Goal: Task Accomplishment & Management: Manage account settings

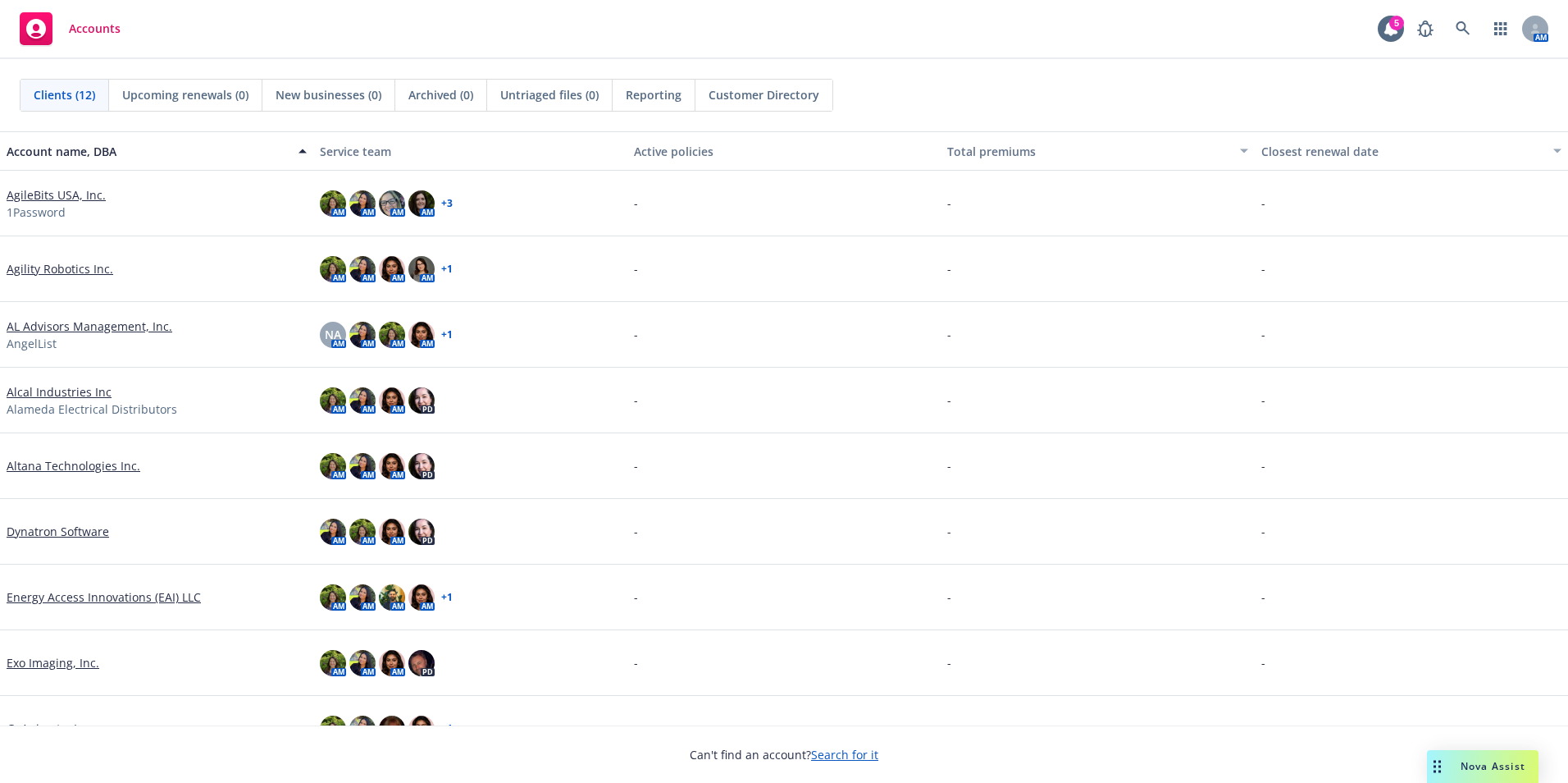
scroll to position [233, 0]
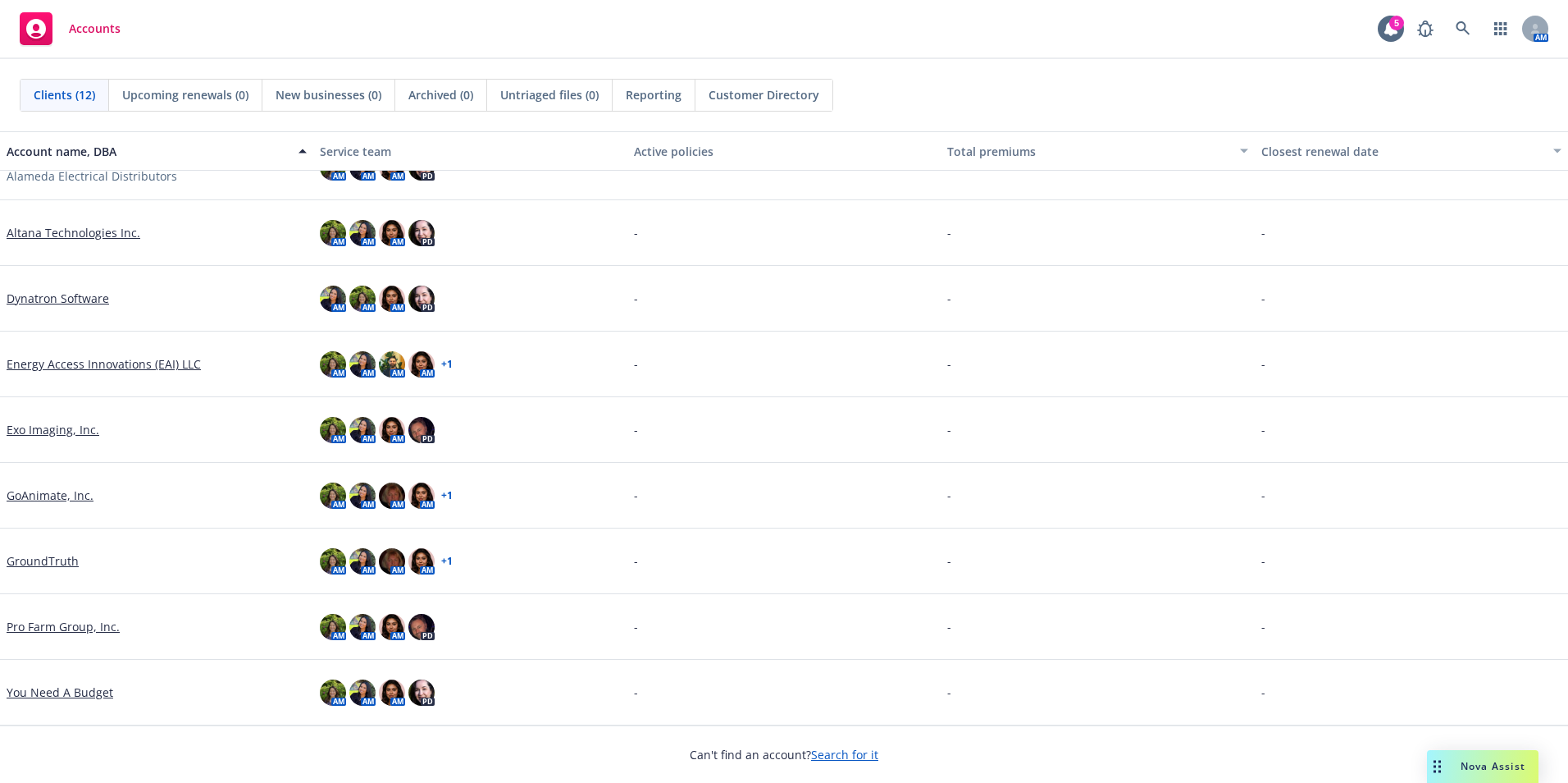
click at [90, 697] on link "You Need A Budget" at bounding box center [59, 692] width 107 height 17
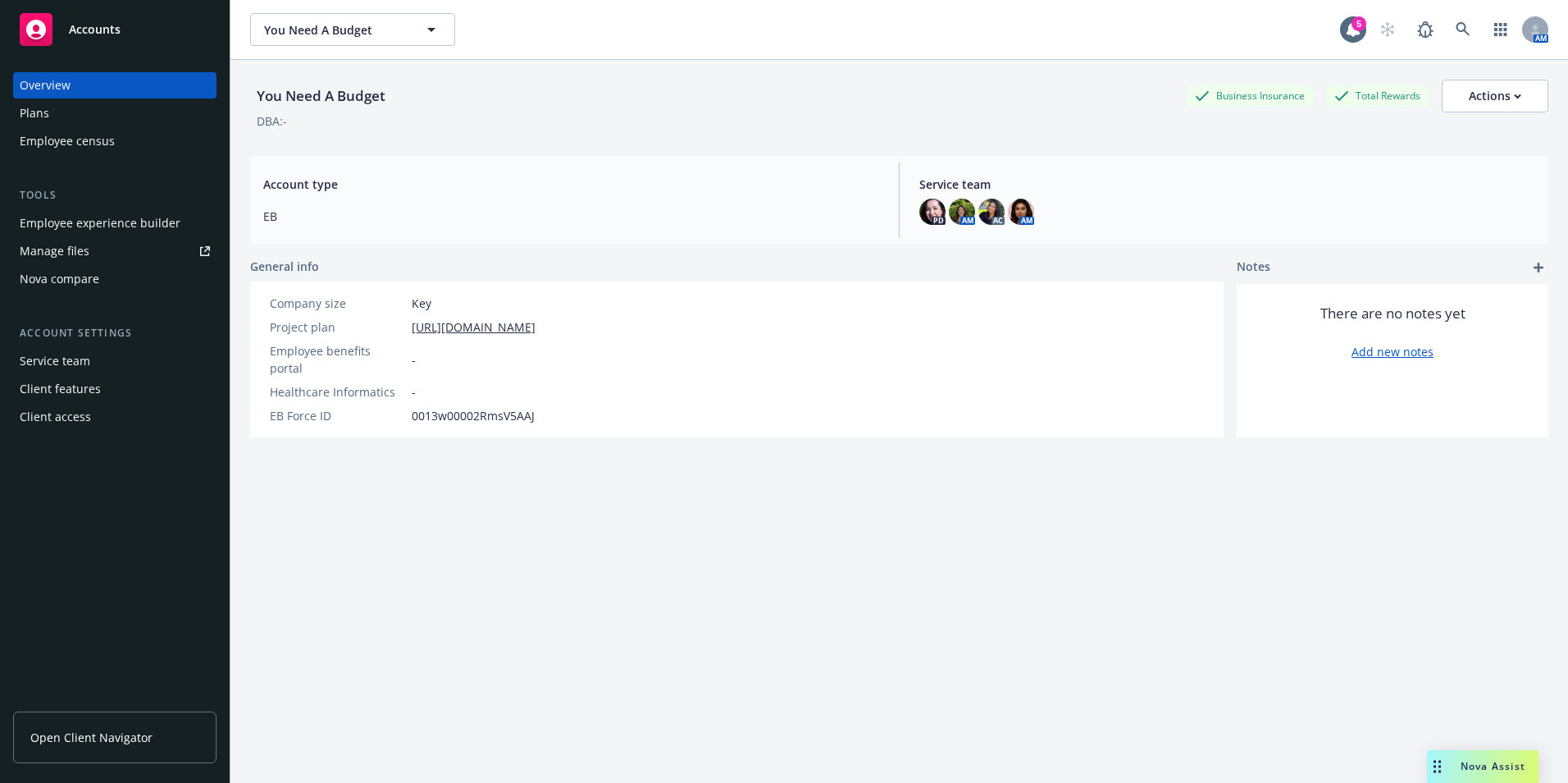
click at [75, 214] on div "Employee experience builder" at bounding box center [101, 223] width 161 height 27
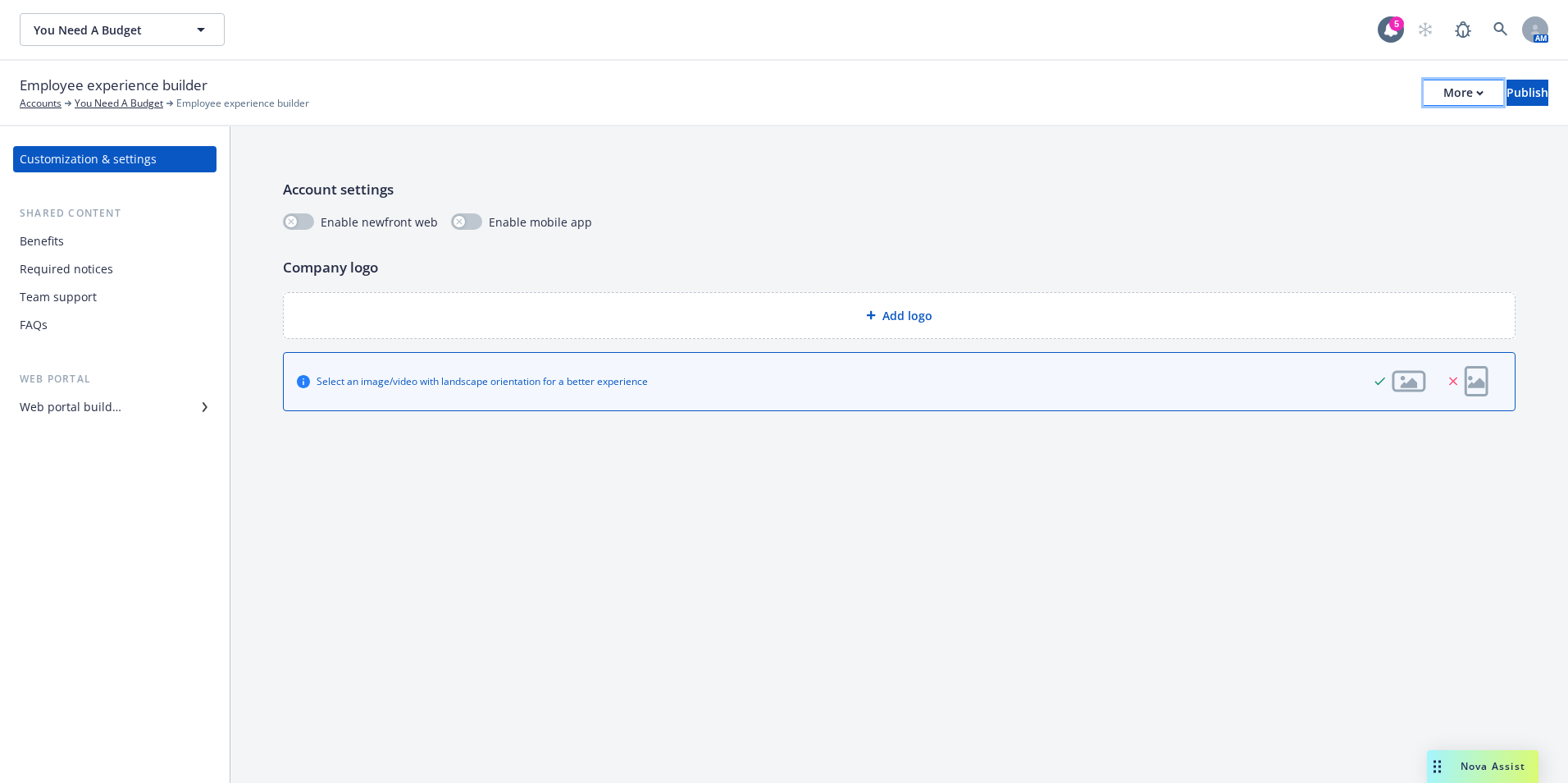
click at [1444, 104] on div "More" at bounding box center [1464, 92] width 40 height 25
click at [132, 242] on div "Benefits" at bounding box center [115, 241] width 190 height 27
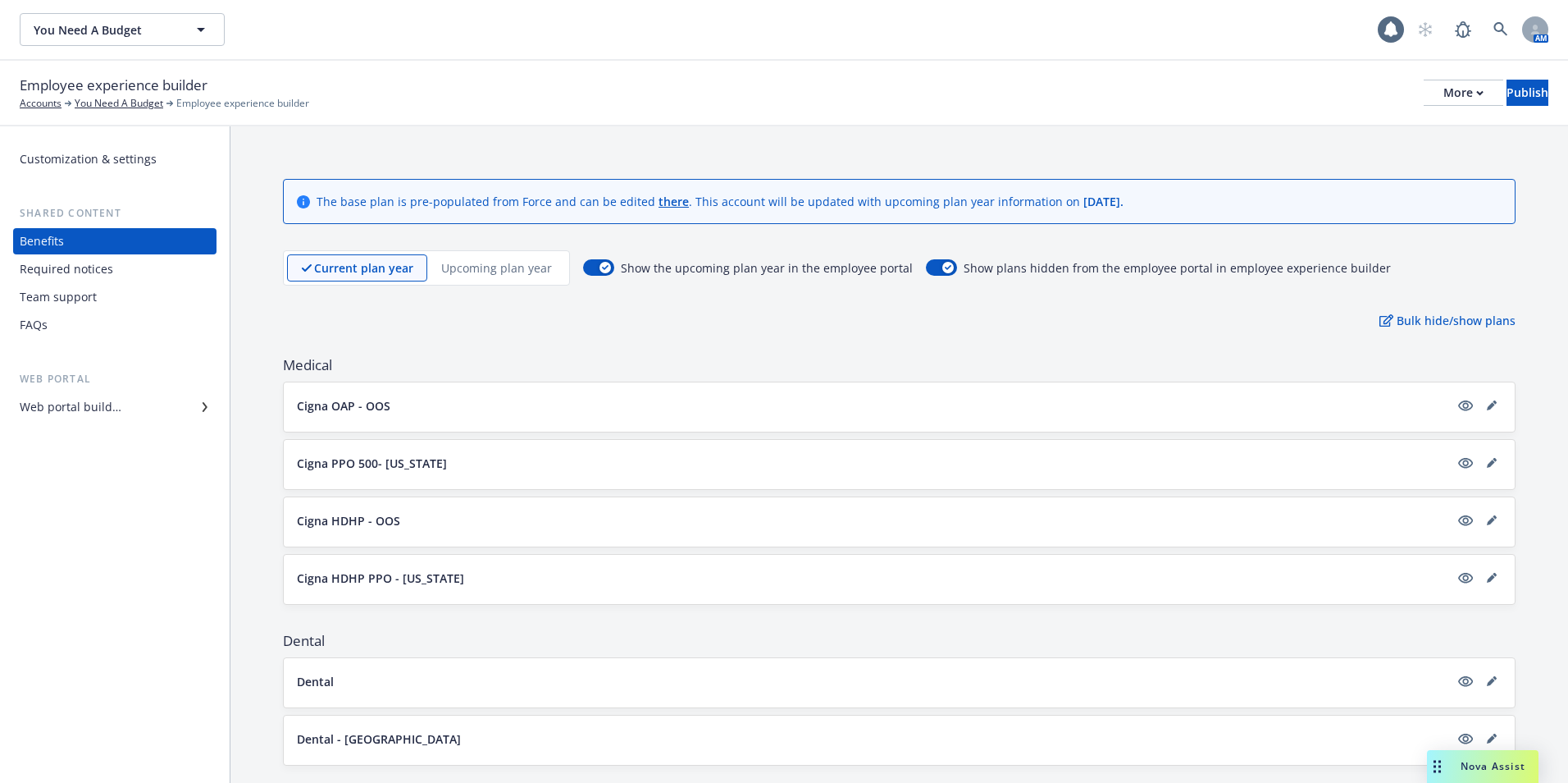
click at [91, 267] on div "Required notices" at bounding box center [67, 269] width 93 height 27
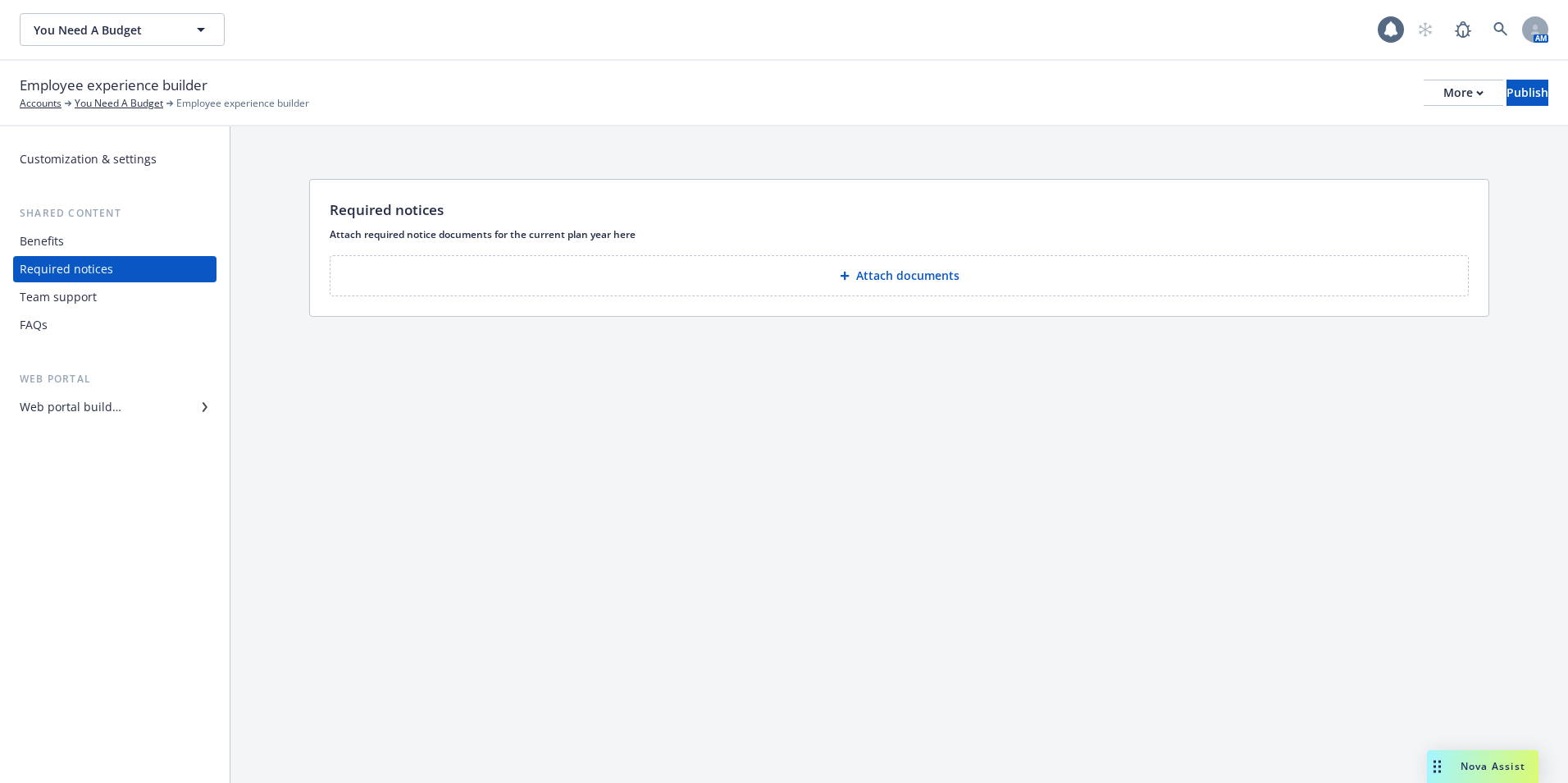
click at [86, 297] on div "Team support" at bounding box center [59, 296] width 77 height 27
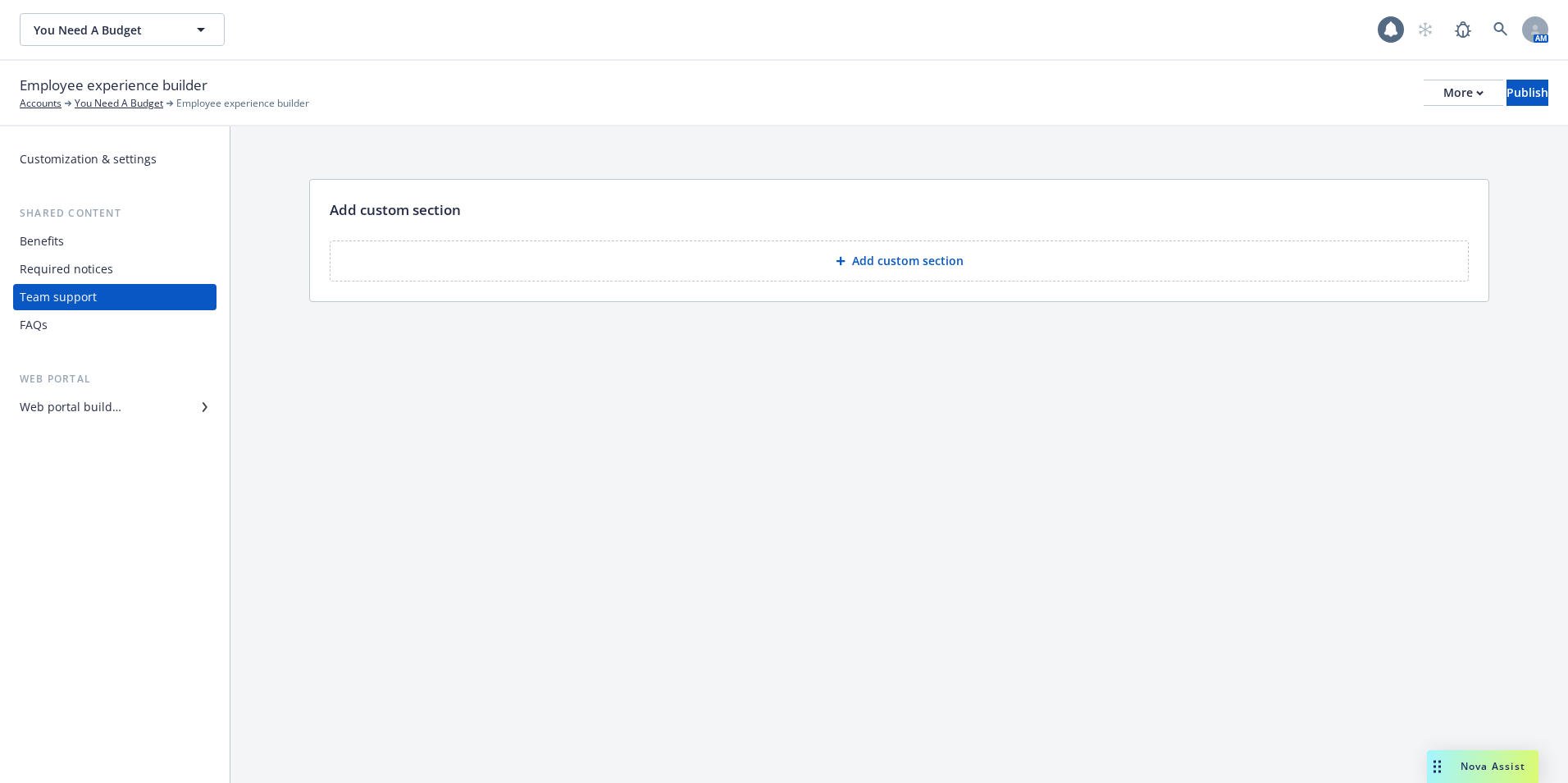
click at [67, 321] on div "FAQs" at bounding box center [115, 325] width 190 height 27
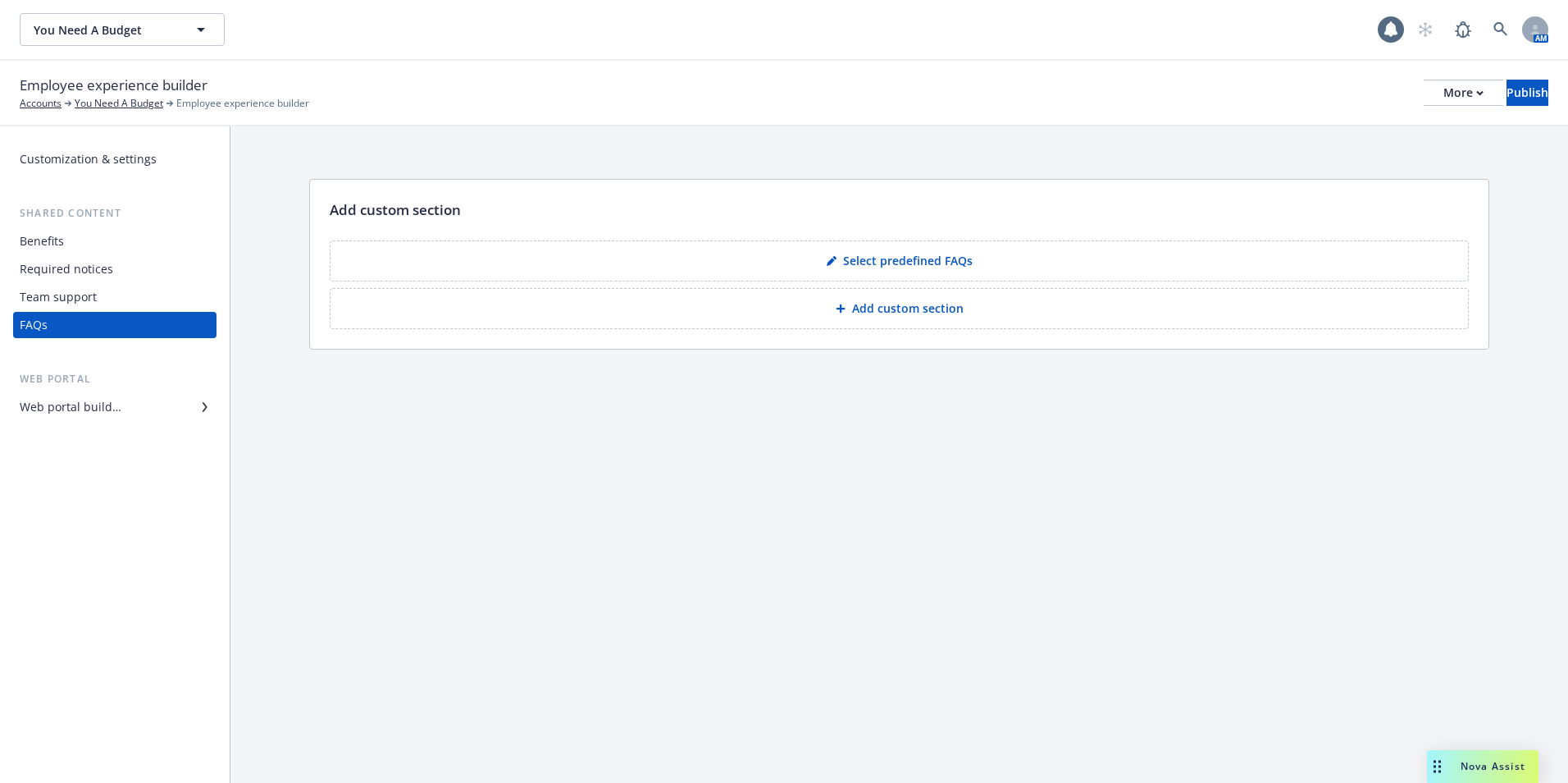
click at [68, 228] on div "Benefits" at bounding box center [115, 241] width 190 height 27
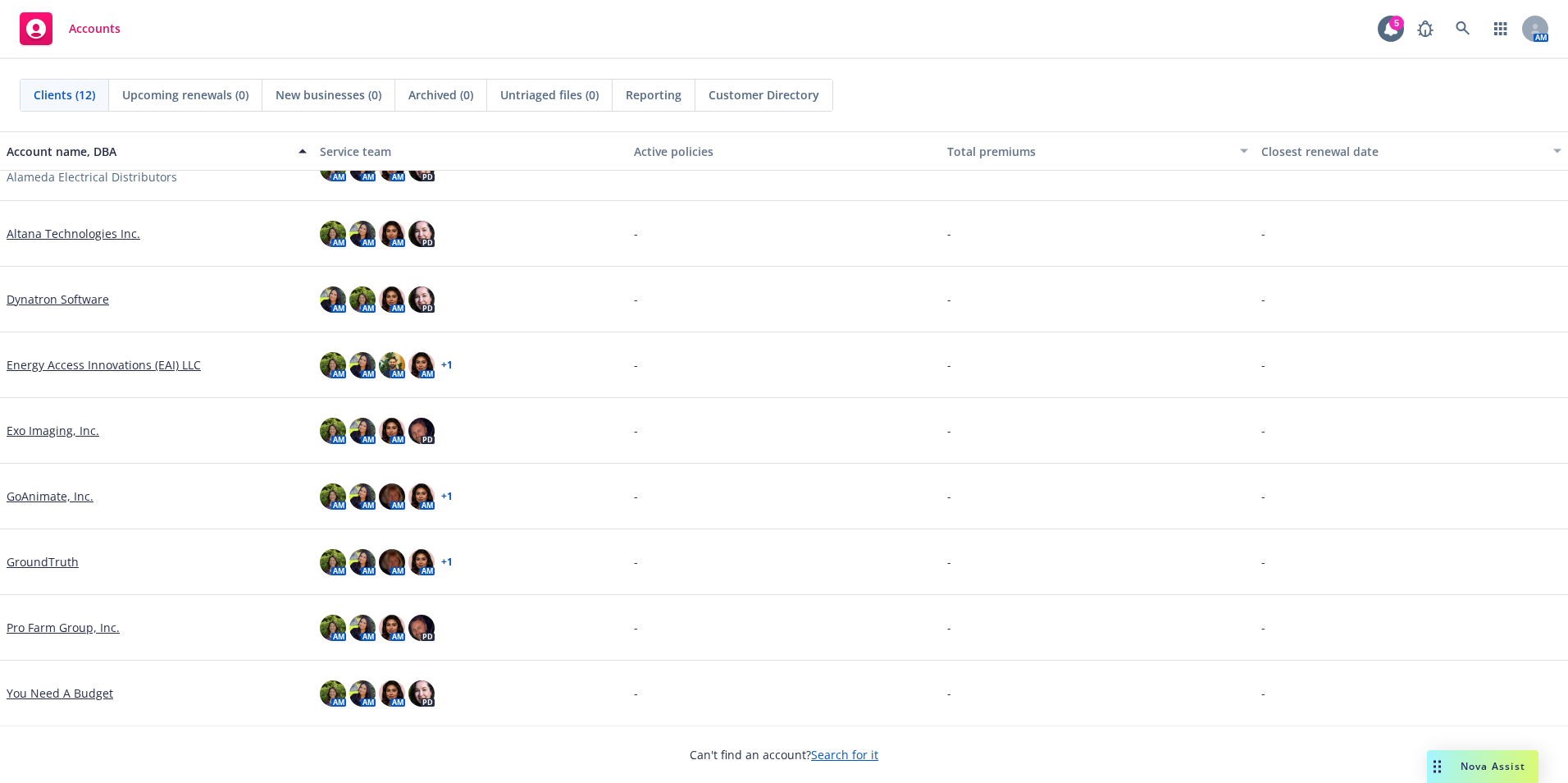
scroll to position [233, 0]
click at [70, 626] on link "Pro Farm Group, Inc." at bounding box center [63, 626] width 113 height 17
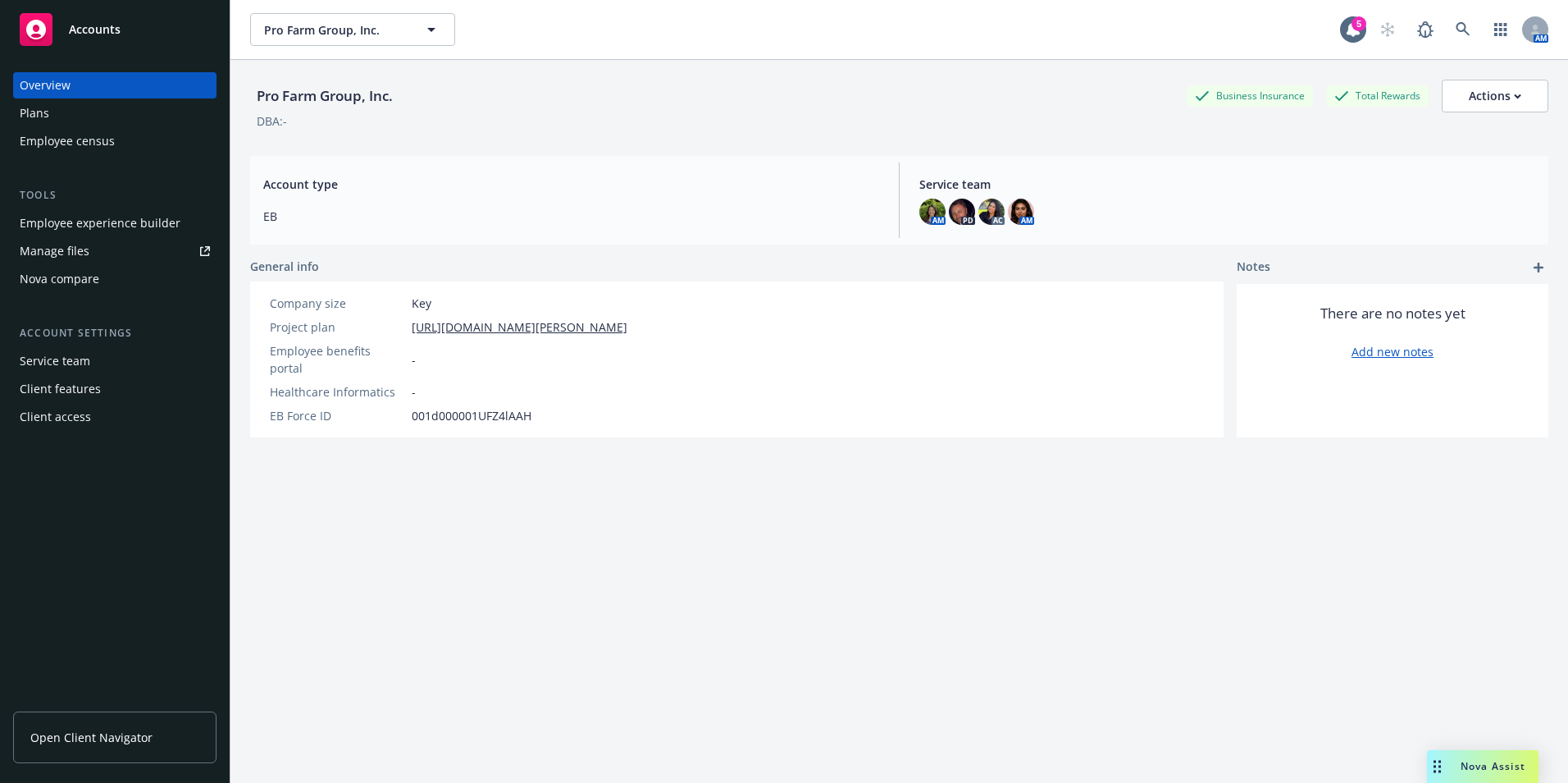
click at [138, 737] on span "Open Client Navigator" at bounding box center [91, 737] width 123 height 17
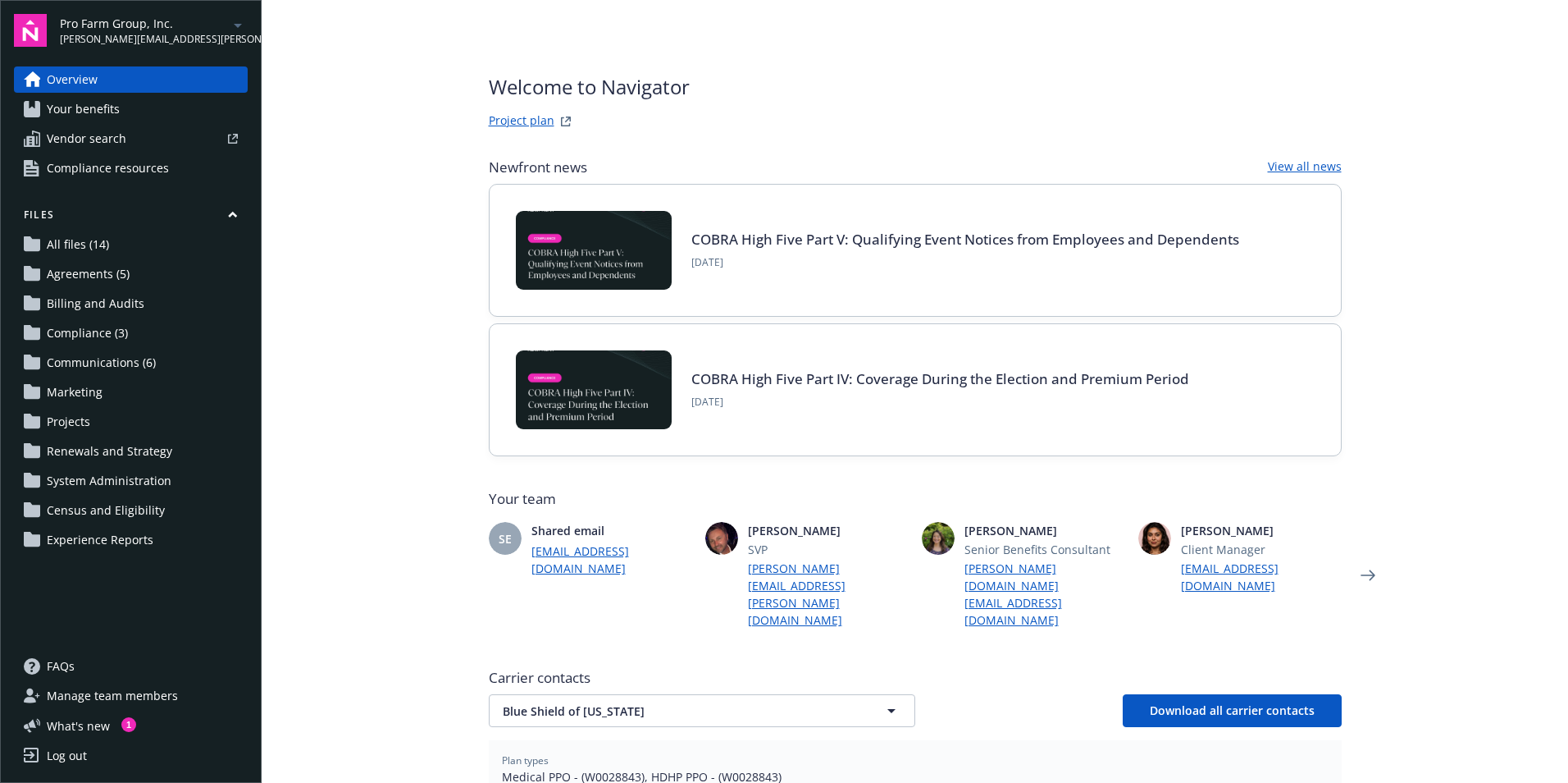
drag, startPoint x: 106, startPoint y: 359, endPoint x: 123, endPoint y: 359, distance: 17.0
click at [106, 359] on span "Communications (6)" at bounding box center [101, 362] width 109 height 27
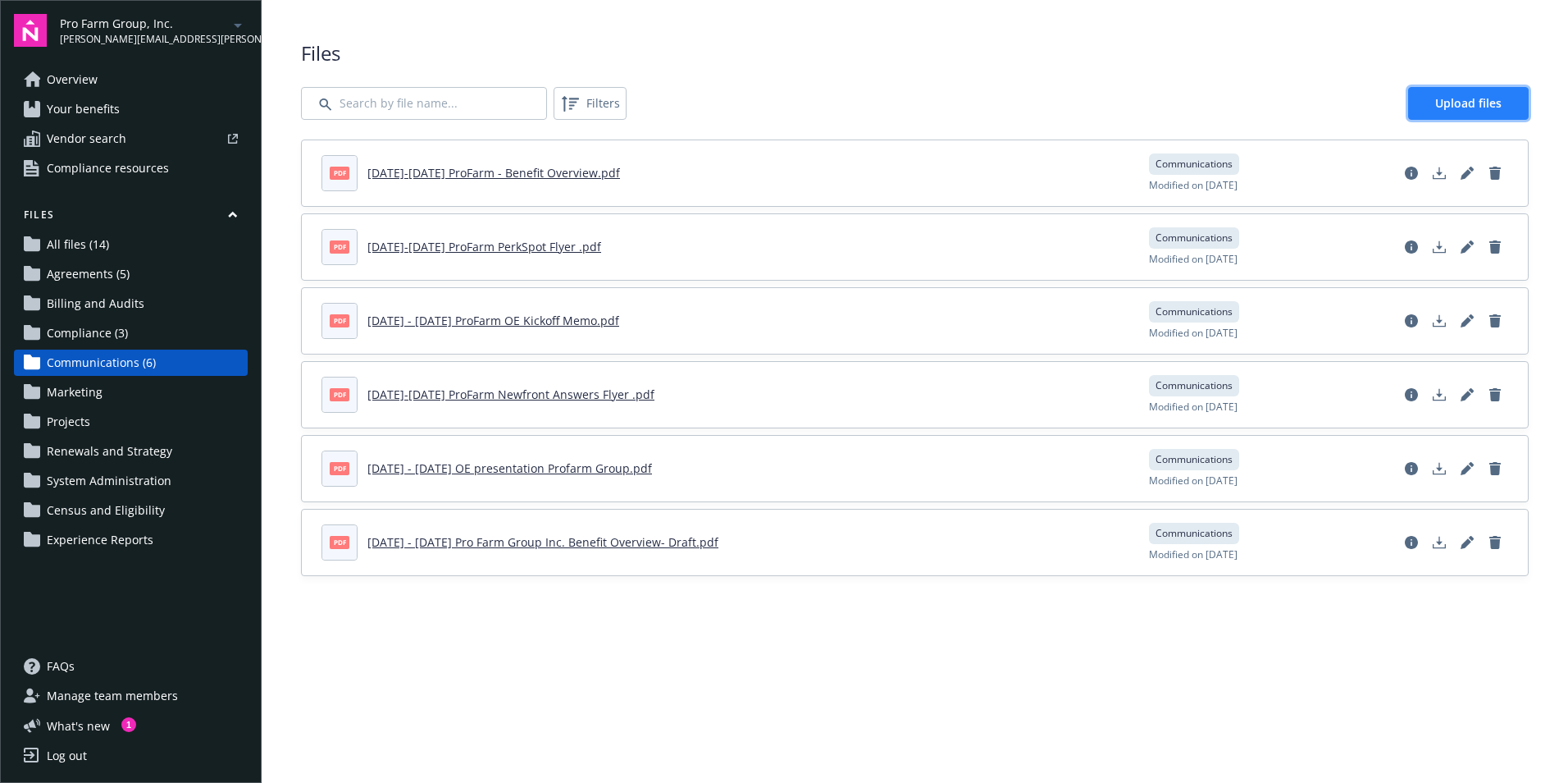
click at [1501, 110] on link "Upload files" at bounding box center [1468, 103] width 121 height 33
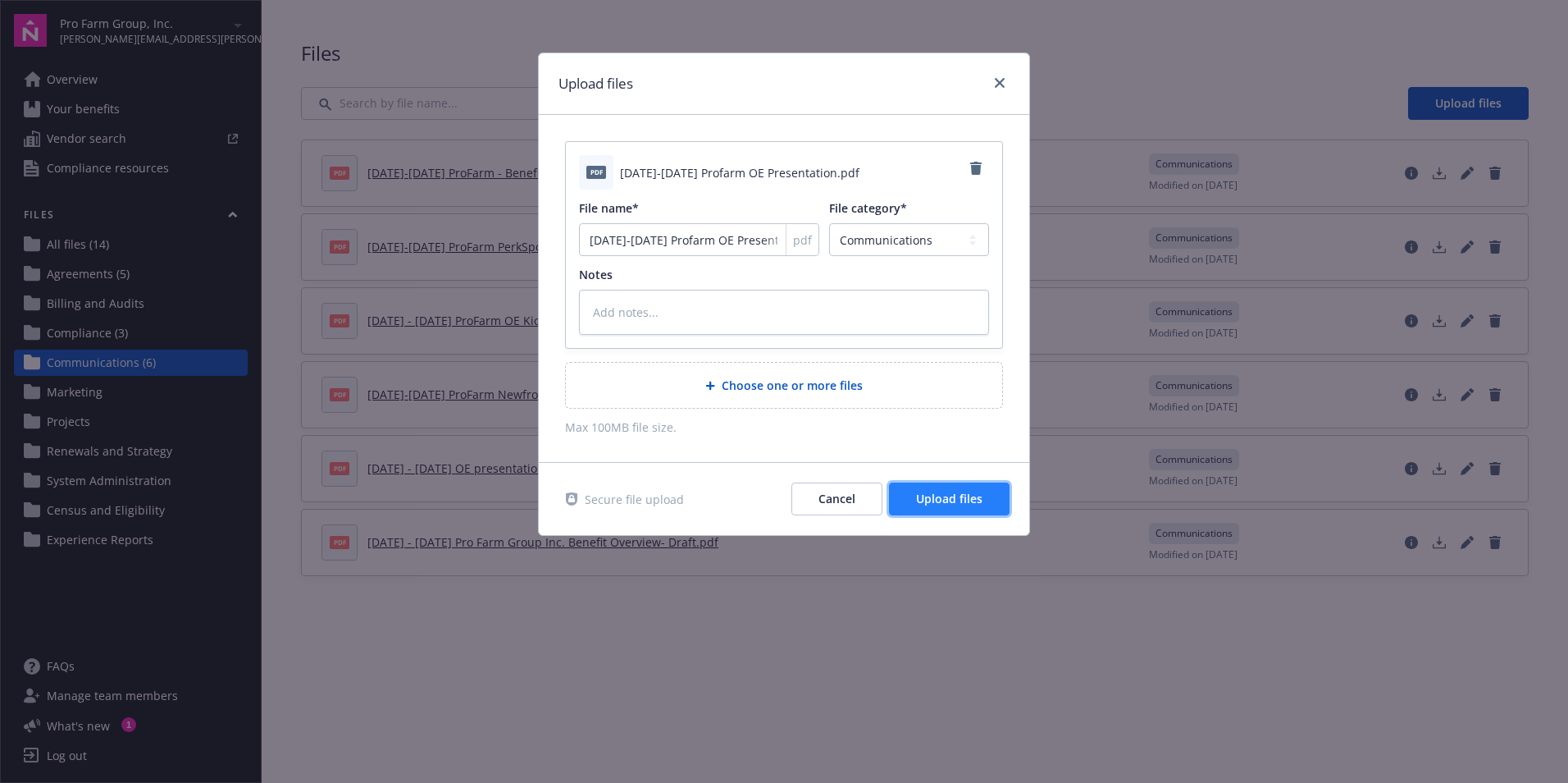
click at [964, 499] on span "Upload files" at bounding box center [949, 498] width 67 height 16
type textarea "x"
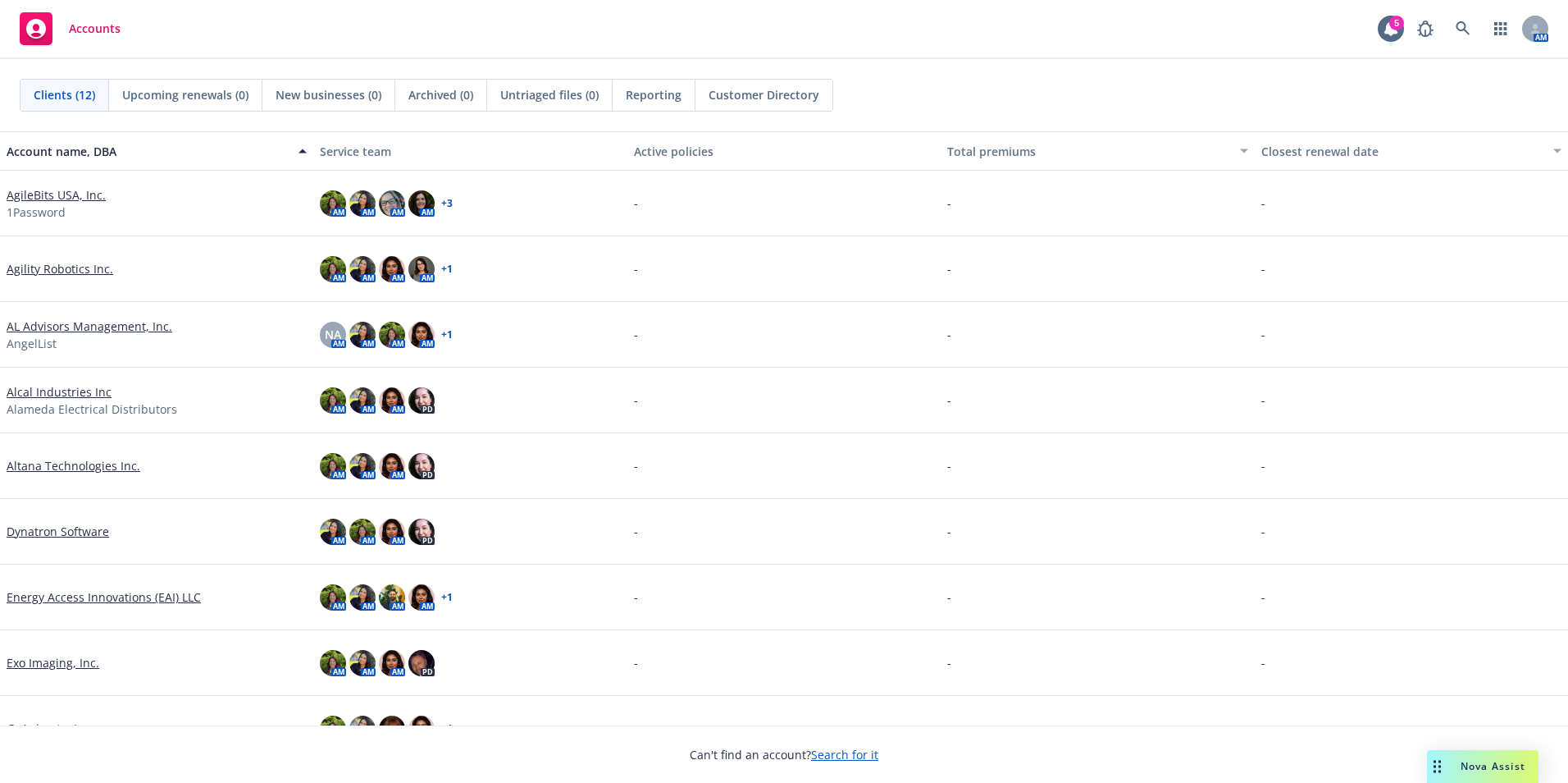
click at [78, 538] on link "Dynatron Software" at bounding box center [58, 531] width 102 height 17
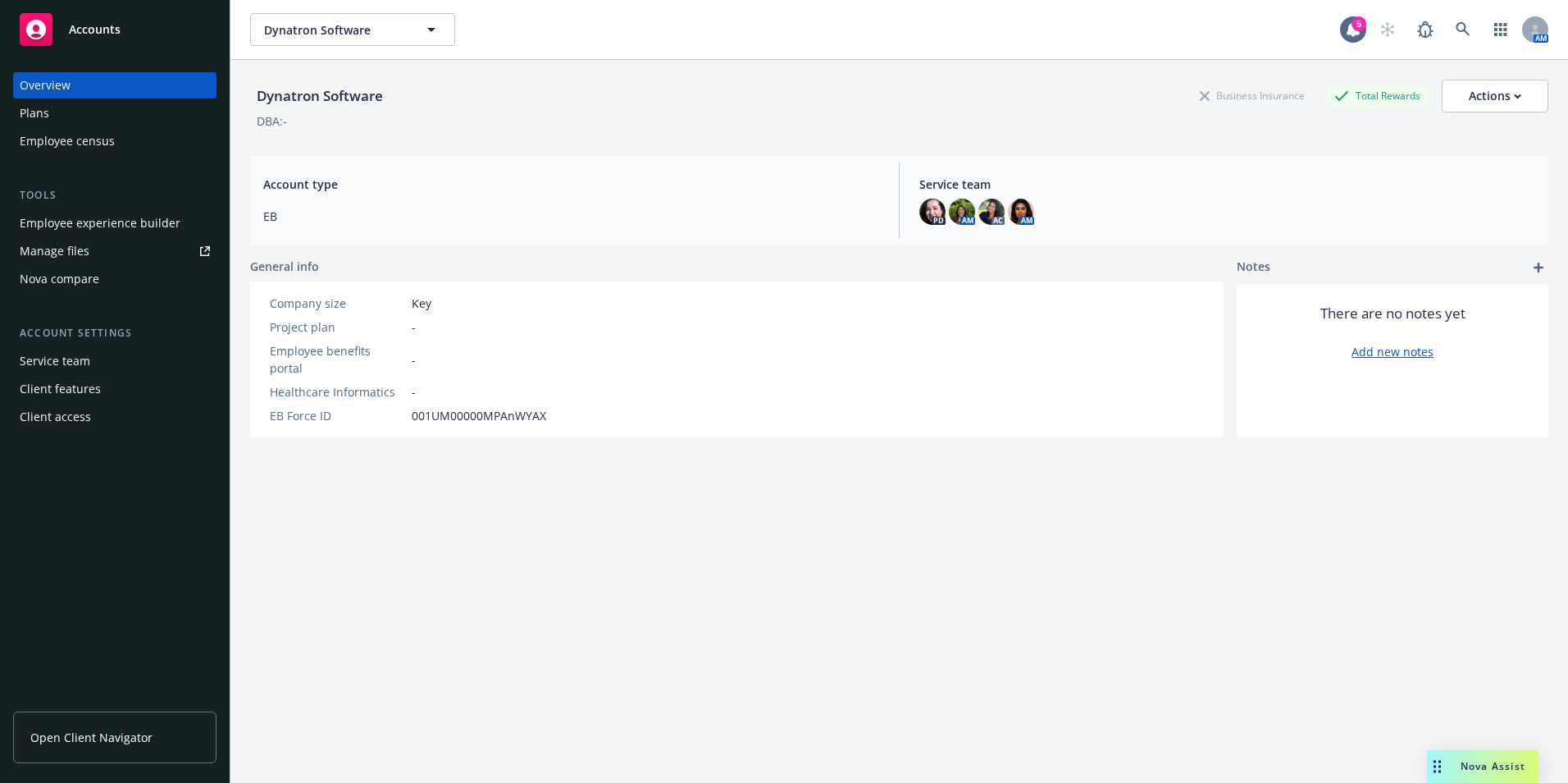
click at [68, 230] on div "Employee experience builder" at bounding box center [101, 223] width 161 height 27
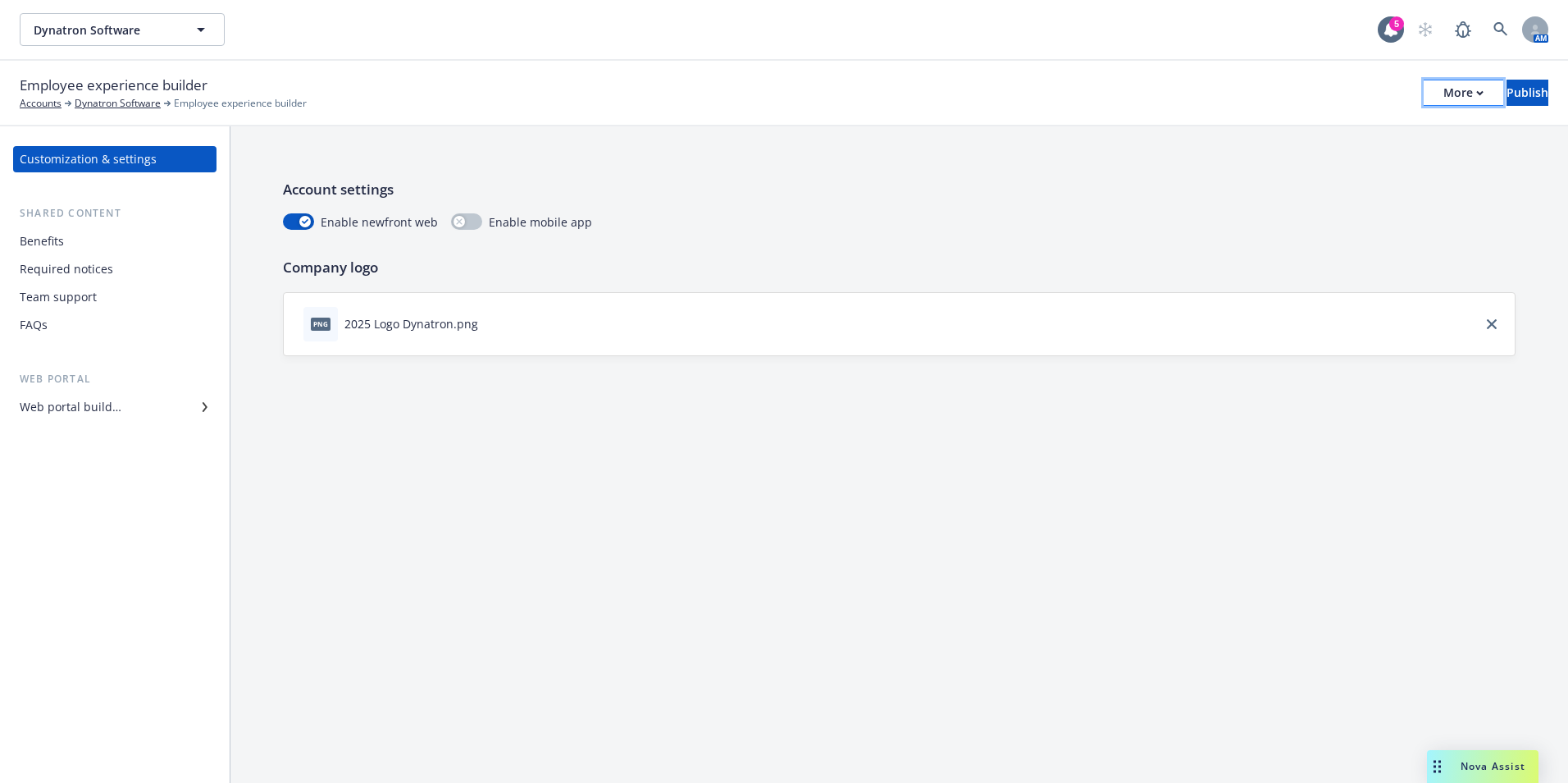
click at [1444, 89] on div "More" at bounding box center [1464, 92] width 40 height 25
click at [74, 246] on div "Benefits" at bounding box center [115, 241] width 190 height 27
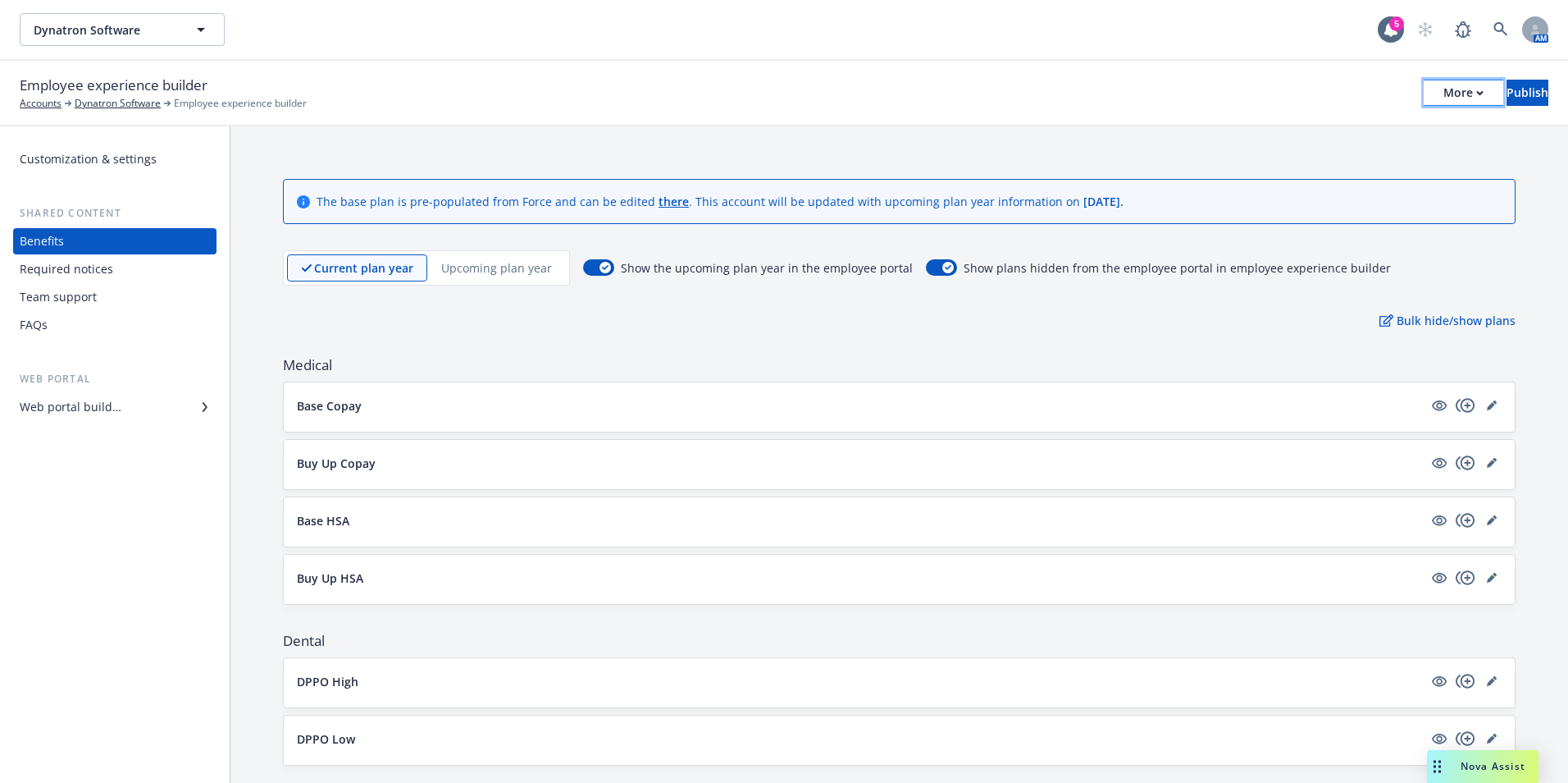
click at [1436, 82] on button "More" at bounding box center [1463, 92] width 80 height 27
drag, startPoint x: 75, startPoint y: 404, endPoint x: 91, endPoint y: 403, distance: 16.0
click at [76, 404] on div "Web portal builder" at bounding box center [70, 407] width 101 height 27
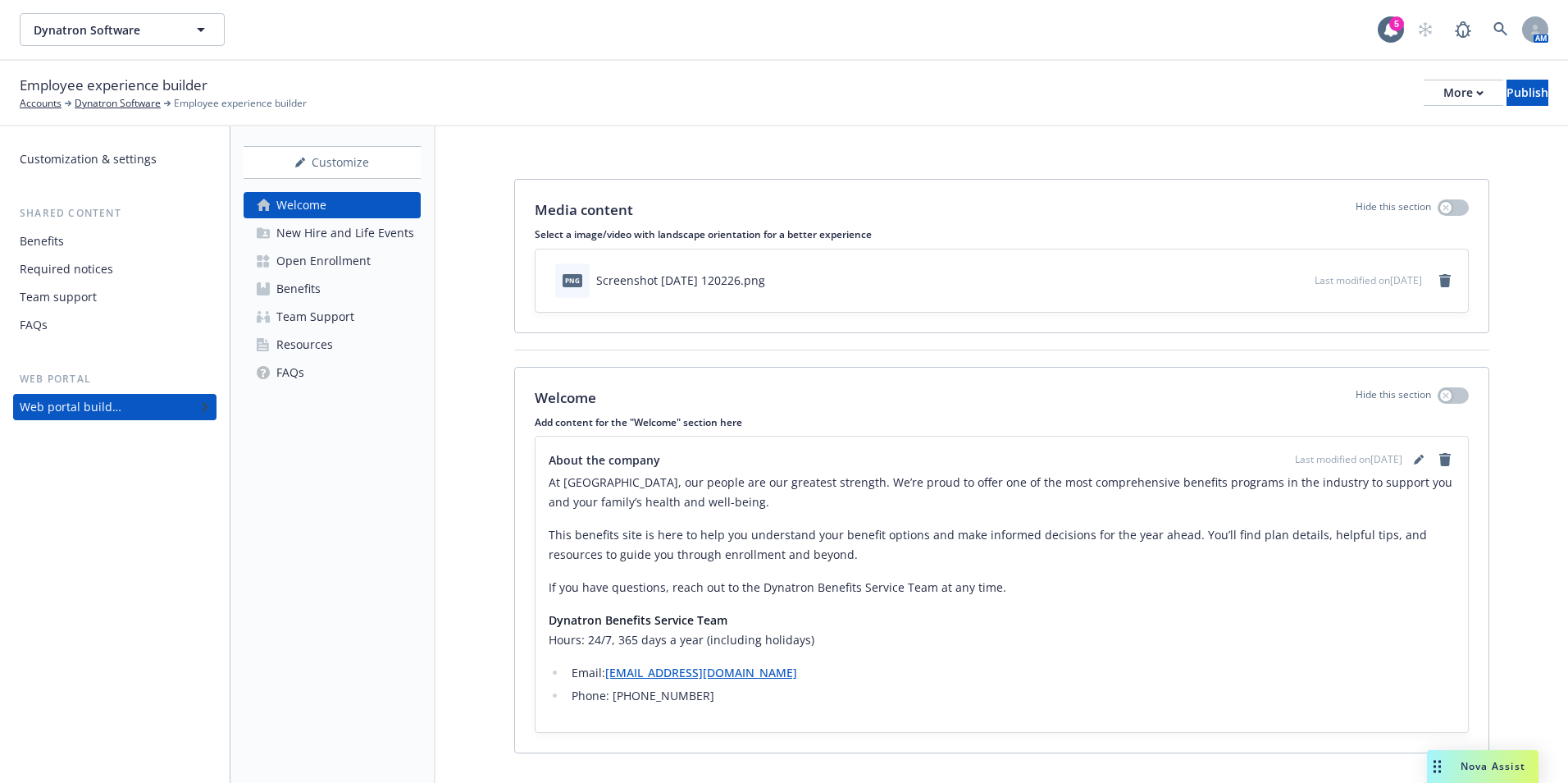
click at [330, 260] on div "Open Enrollment" at bounding box center [323, 261] width 94 height 27
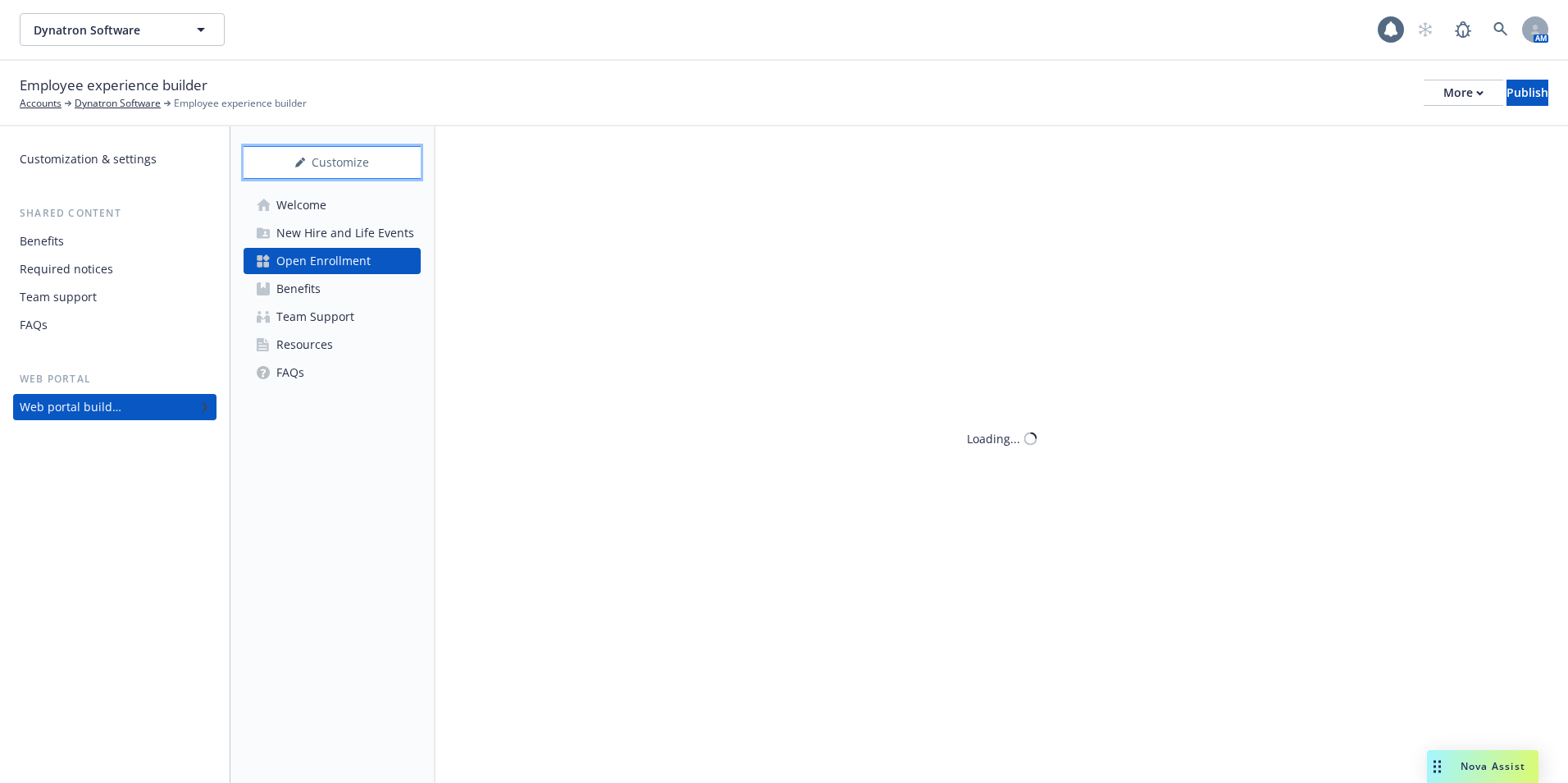
click at [367, 159] on div "Customize" at bounding box center [332, 163] width 177 height 31
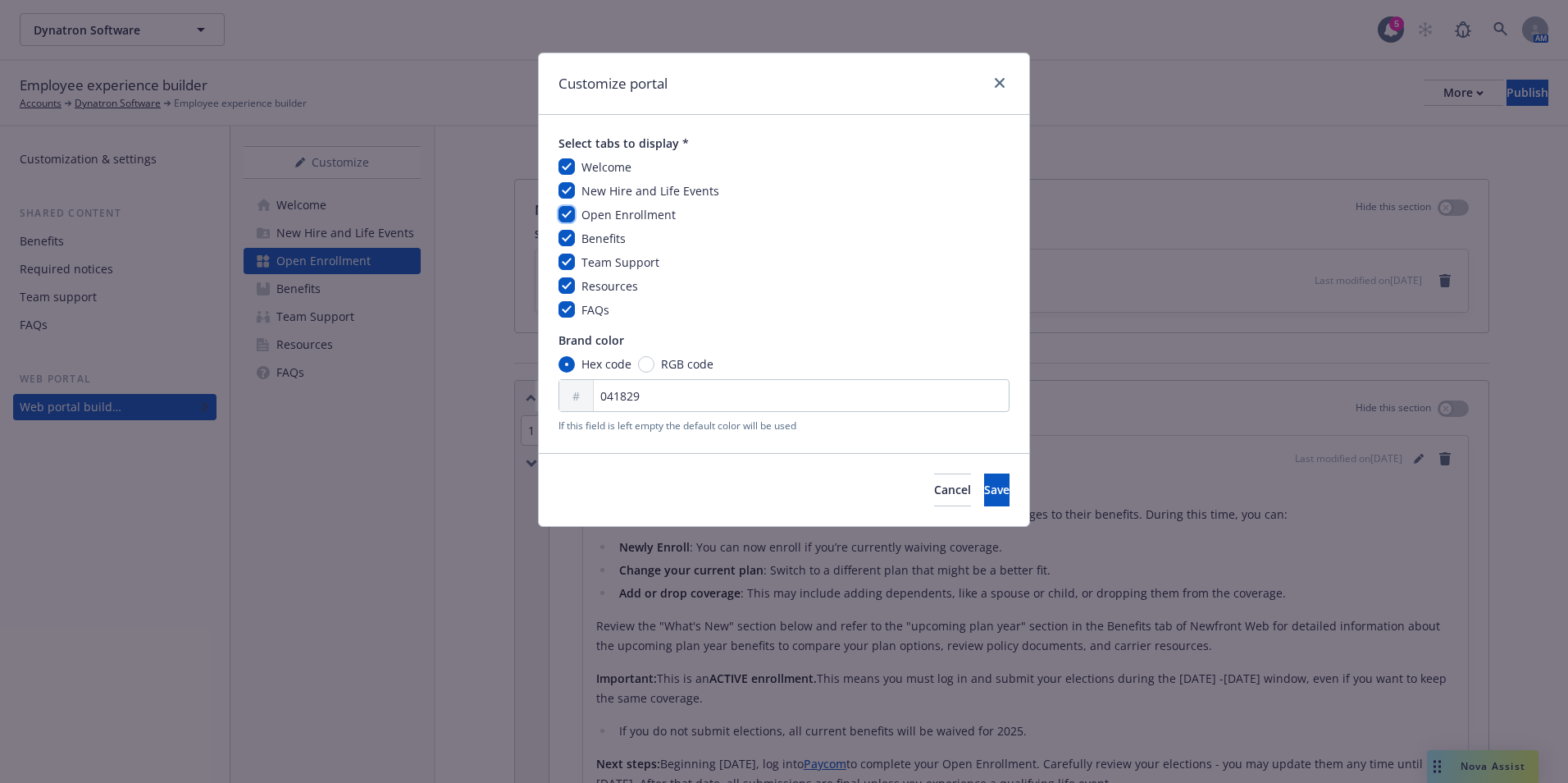
click at [573, 211] on input "checkbox" at bounding box center [567, 214] width 16 height 16
checkbox input "false"
click at [984, 479] on button "Save" at bounding box center [997, 490] width 26 height 33
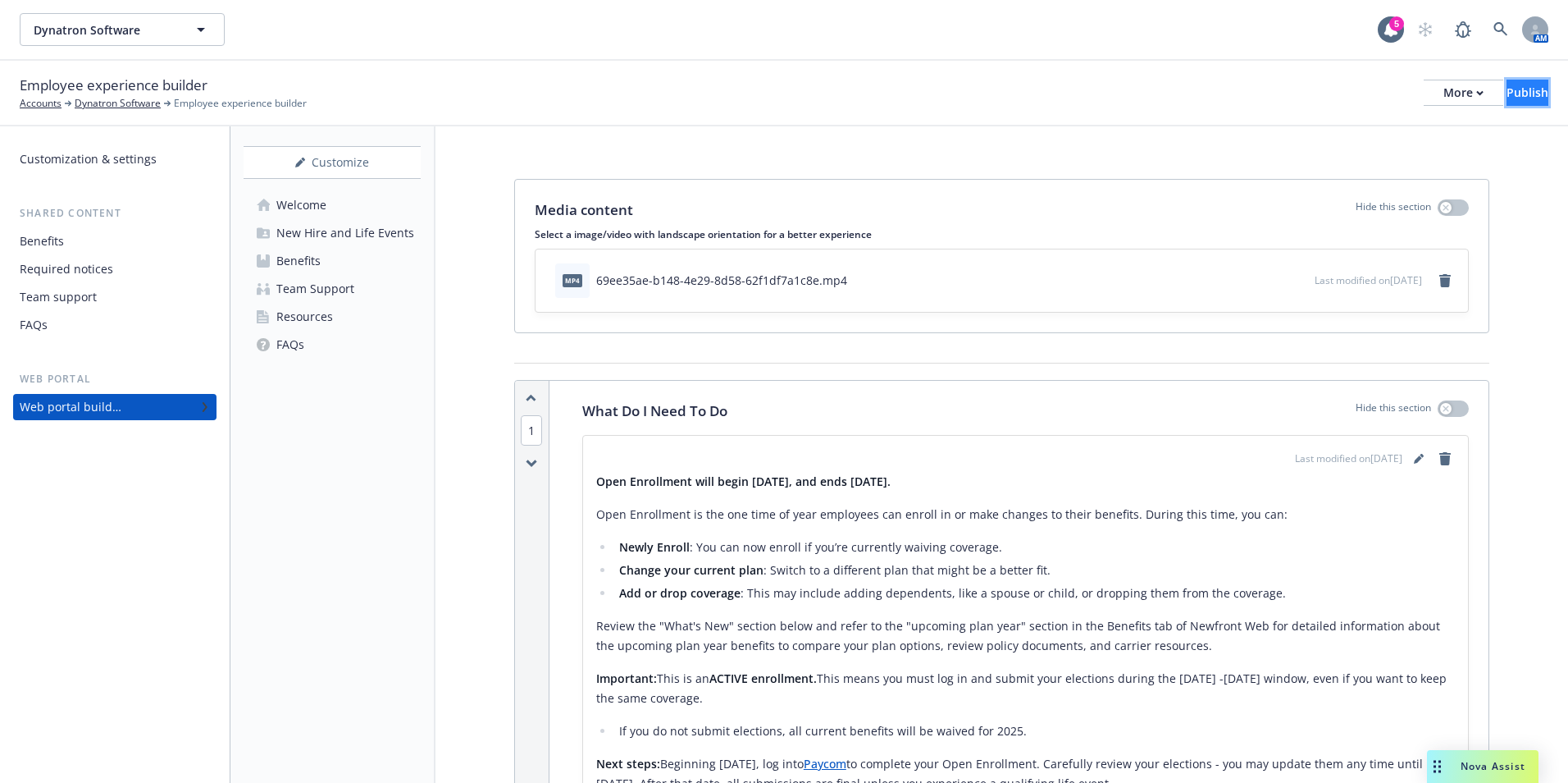
click at [1528, 94] on button "Publish" at bounding box center [1528, 92] width 42 height 27
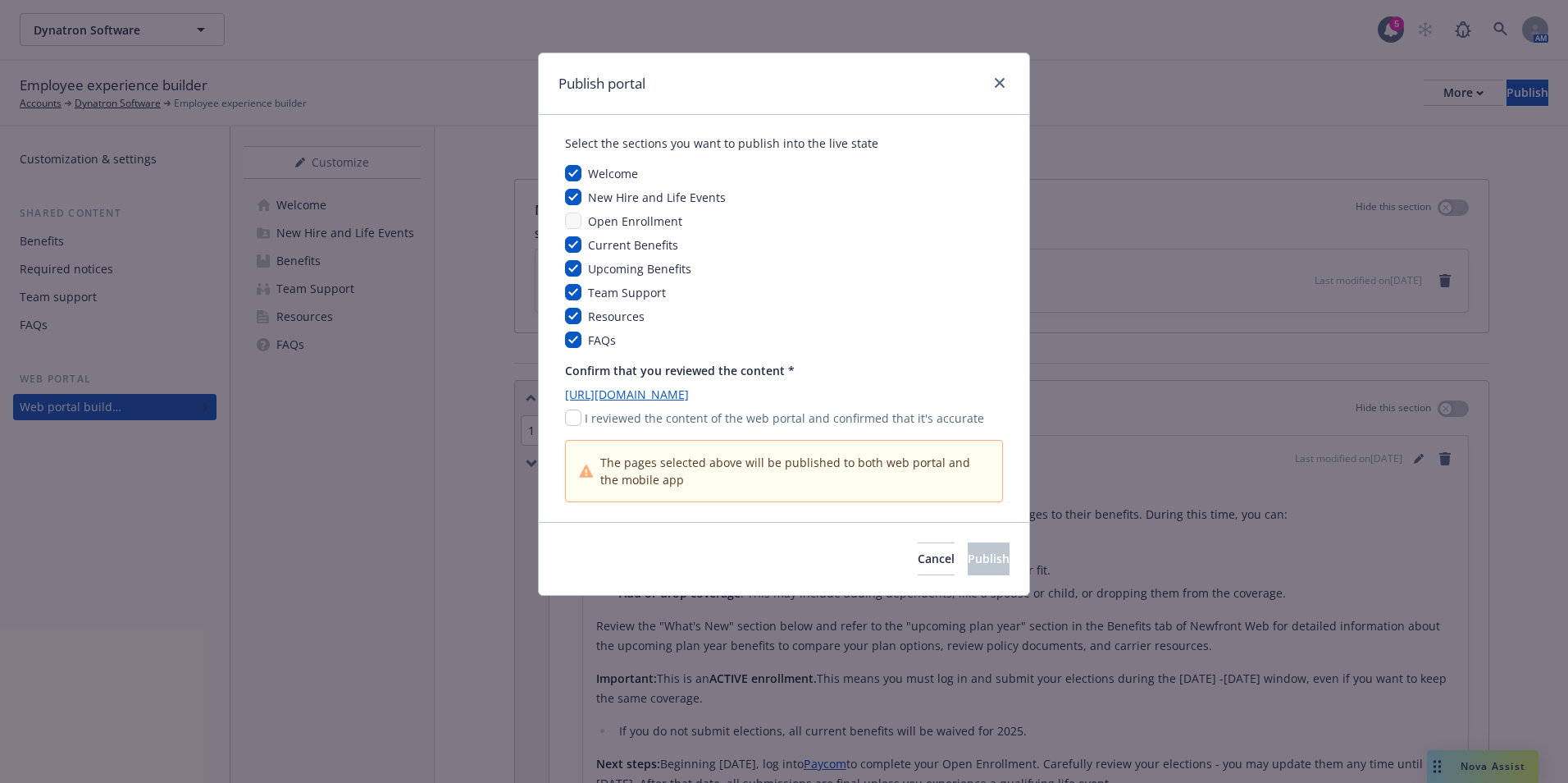
click at [581, 424] on div "I reviewed the content of the web portal and confirmed that it's accurate" at bounding box center [784, 418] width 438 height 17
click at [581, 413] on div "I reviewed the content of the web portal and confirmed that it's accurate" at bounding box center [784, 418] width 438 height 17
click at [573, 412] on input "checkbox" at bounding box center [573, 418] width 16 height 16
checkbox input "true"
click at [987, 559] on button "Publish" at bounding box center [988, 559] width 42 height 33
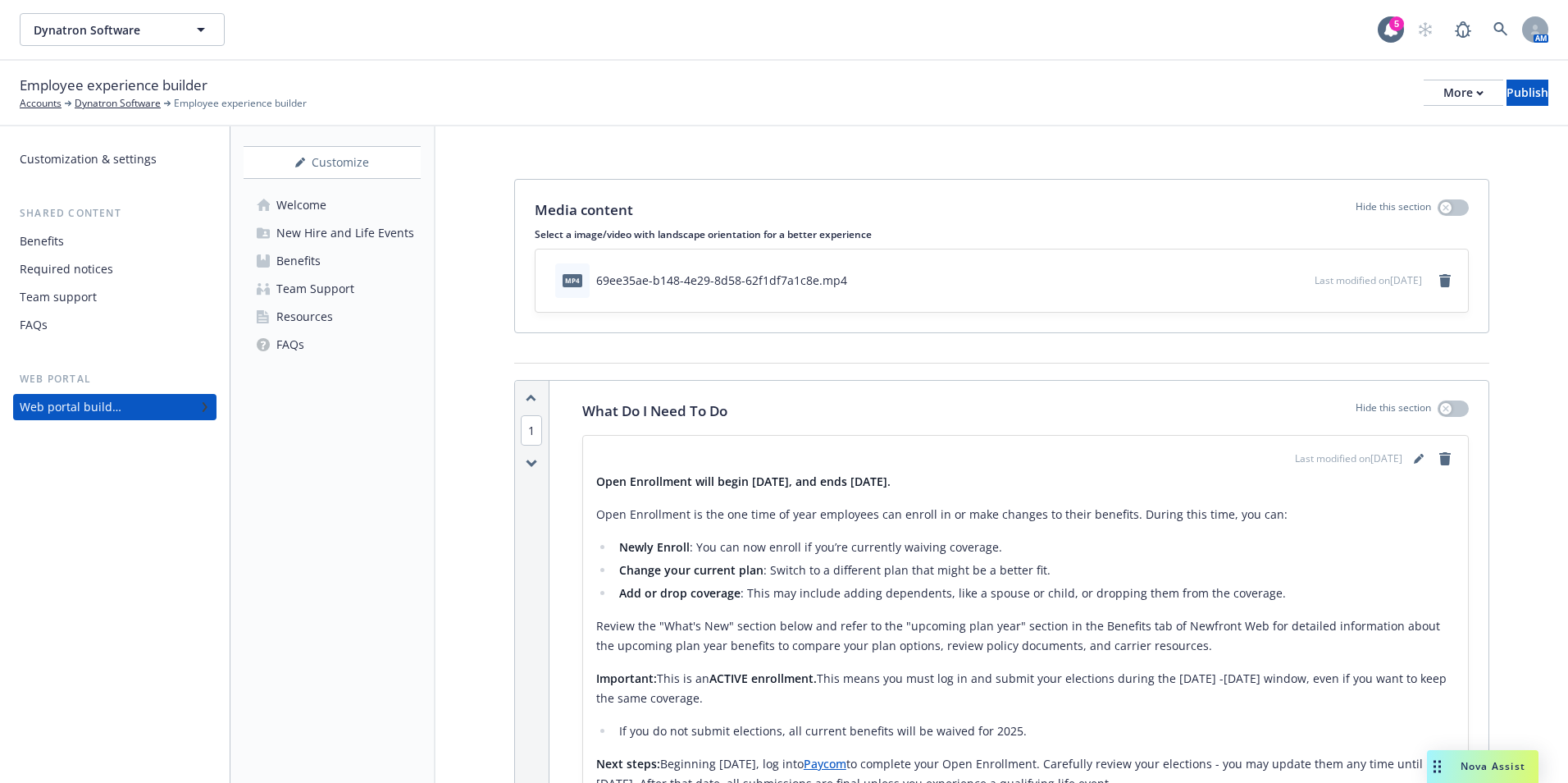
click at [347, 701] on div "Customize Welcome New Hire and Life Events Benefits Team Support Resources FAQs" at bounding box center [333, 455] width 205 height 657
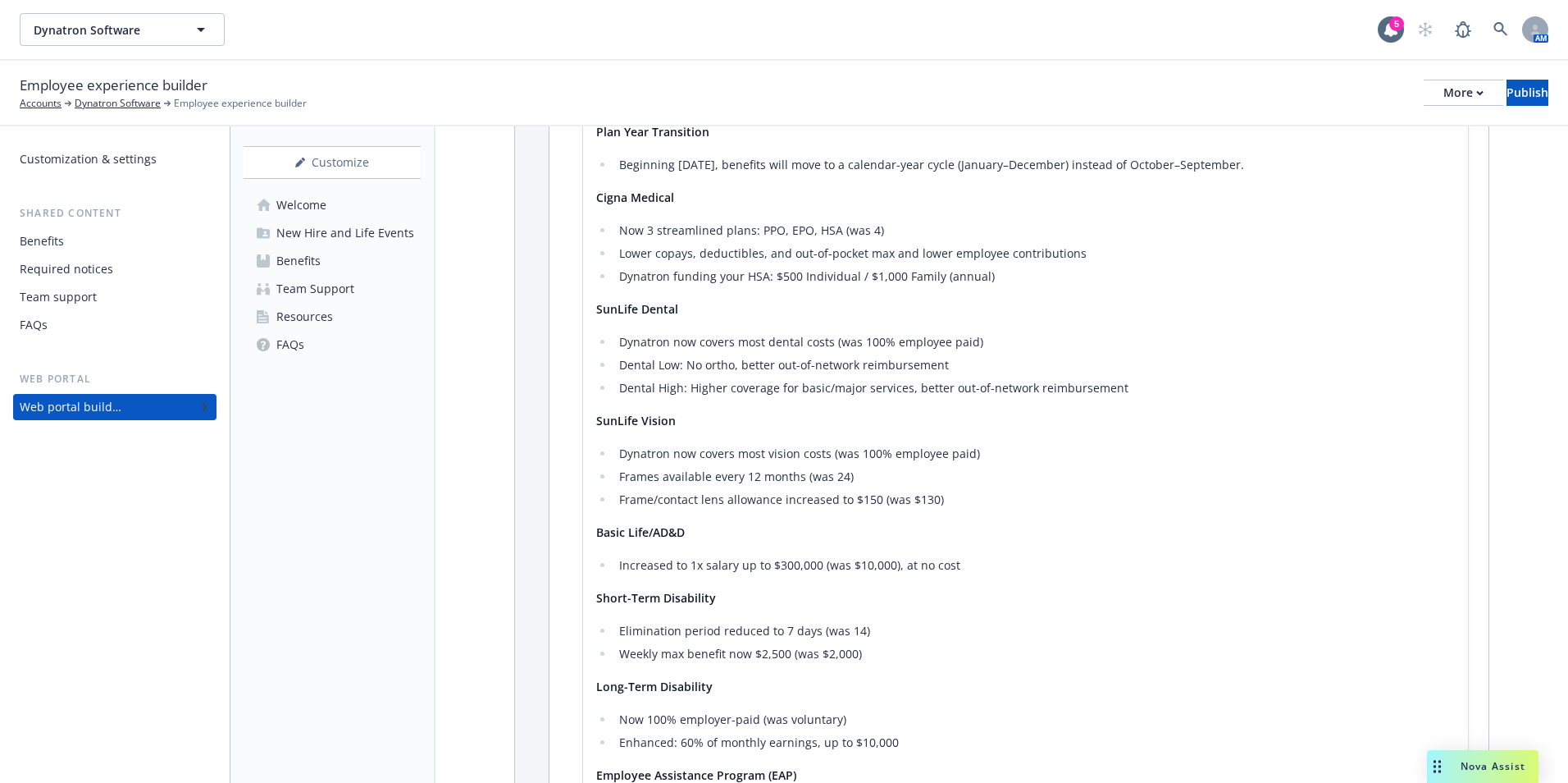
scroll to position [821, 0]
click at [333, 738] on div "Customize Welcome New Hire and Life Events Benefits Team Support Resources FAQs" at bounding box center [333, 455] width 205 height 657
click at [1445, 88] on button "More" at bounding box center [1463, 92] width 80 height 27
click at [1399, 148] on link "Copy portal link" at bounding box center [1328, 163] width 243 height 33
